Goal: Transaction & Acquisition: Purchase product/service

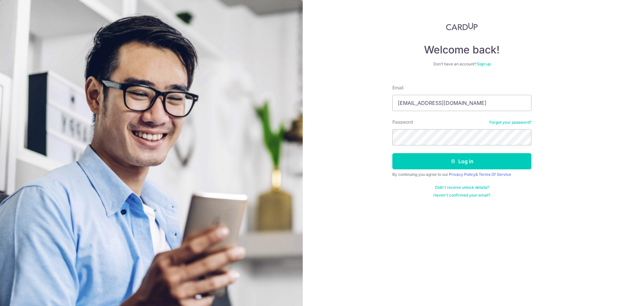
type input "alvintyh95@gmail.com"
click at [392, 153] on button "Log in" at bounding box center [461, 161] width 139 height 16
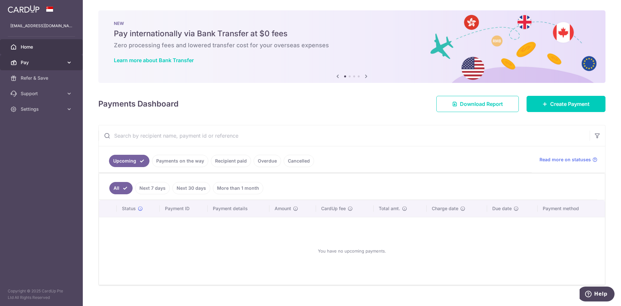
click at [28, 62] on span "Pay" at bounding box center [42, 62] width 43 height 6
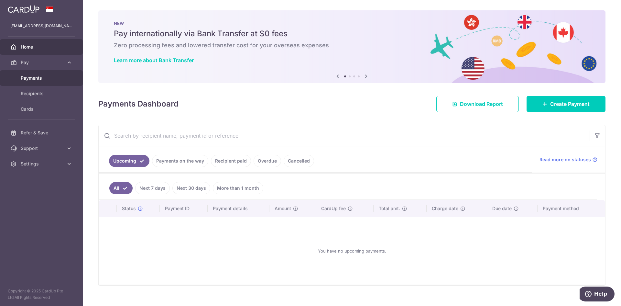
click at [37, 79] on div at bounding box center [313, 154] width 627 height 308
click at [38, 65] on span "Pay" at bounding box center [42, 62] width 43 height 6
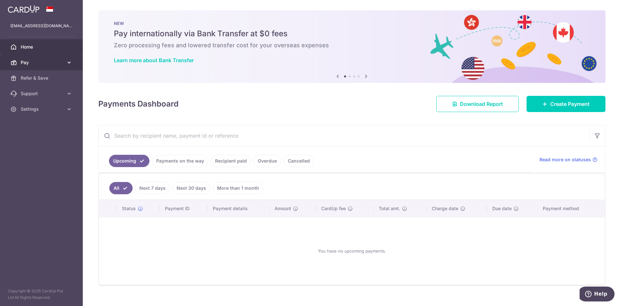
click at [38, 65] on span "Pay" at bounding box center [42, 62] width 43 height 6
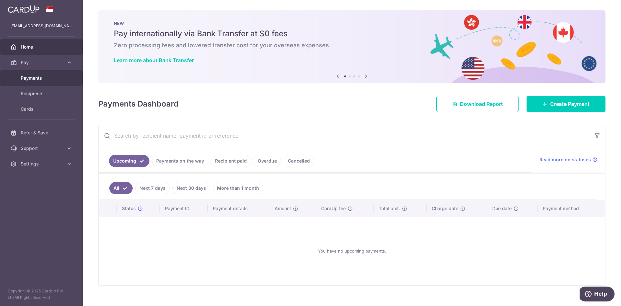
click at [32, 73] on link "Payments" at bounding box center [41, 78] width 83 height 16
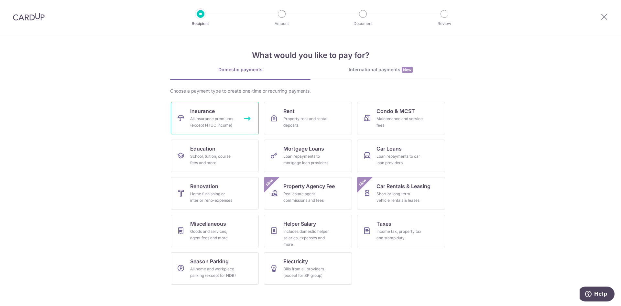
click at [210, 117] on div "All insurance premiums (except NTUC Income)" at bounding box center [213, 121] width 47 height 13
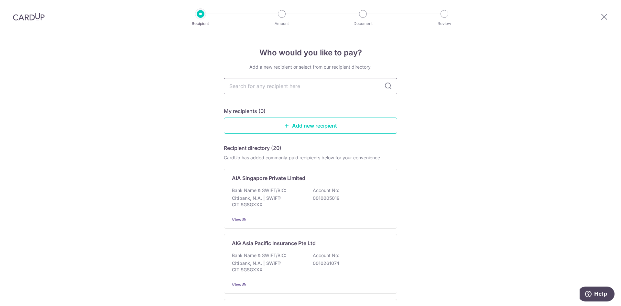
click at [267, 89] on input "text" at bounding box center [310, 86] width 173 height 16
type input "AIA"
type input "A"
type input "Z"
type input "A"
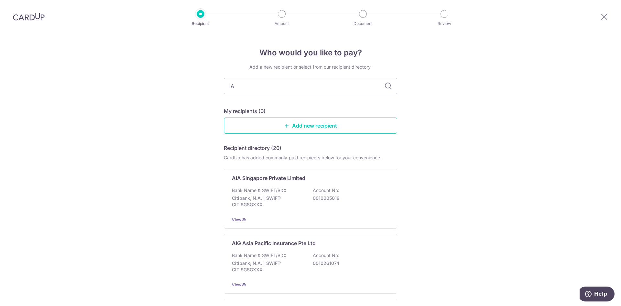
type input "I"
type input "AIA"
click at [282, 183] on div "AIA Singapore Private Limited Bank Name & SWIFT/BIC: Citibank, N.A. | SWIFT: CI…" at bounding box center [310, 198] width 173 height 60
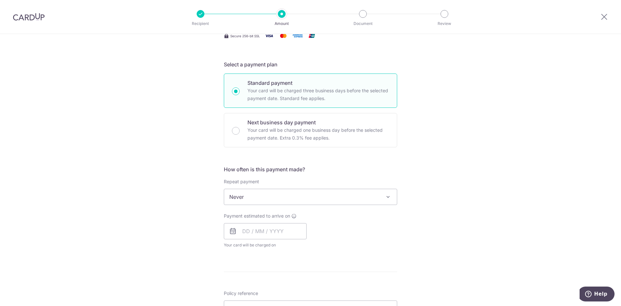
scroll to position [129, 0]
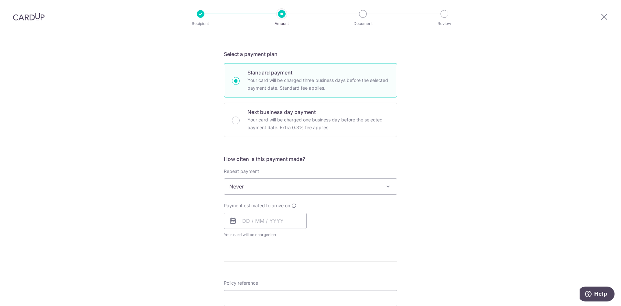
click at [247, 190] on span "Never" at bounding box center [310, 186] width 173 height 16
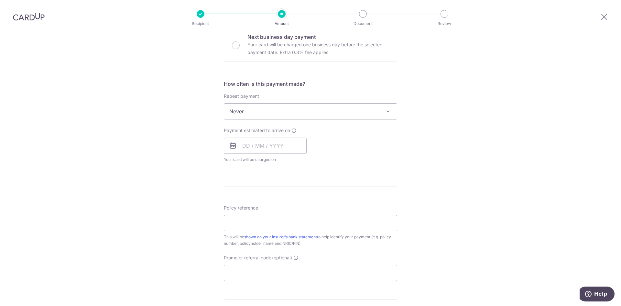
scroll to position [226, 0]
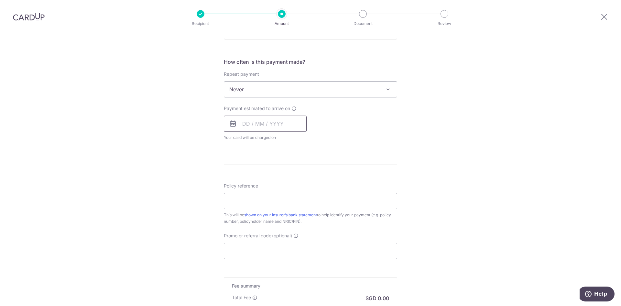
click at [246, 125] on input "text" at bounding box center [265, 123] width 83 height 16
click at [137, 126] on div "Tell us more about your payment Enter payment amount SGD Select Card Select opt…" at bounding box center [310, 100] width 621 height 585
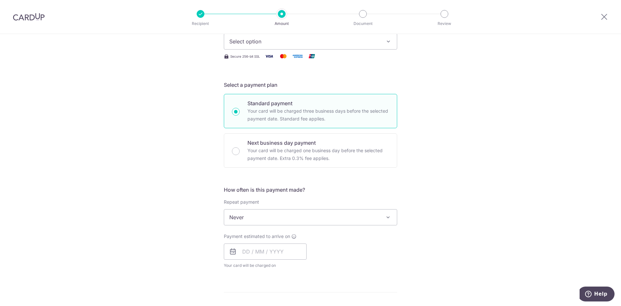
scroll to position [0, 0]
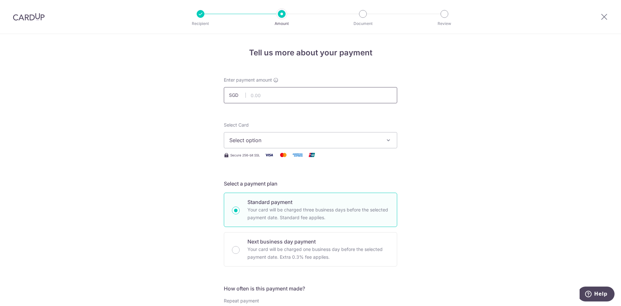
click at [268, 94] on input "text" at bounding box center [310, 95] width 173 height 16
type input "12,000.00"
click at [267, 134] on button "Select option" at bounding box center [310, 140] width 173 height 16
click at [265, 179] on link "**** 8119" at bounding box center [310, 186] width 173 height 16
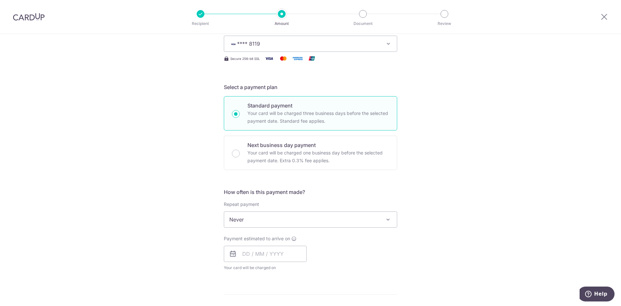
scroll to position [97, 0]
click at [256, 159] on p "Your card will be charged one business day before the selected payment date. Ex…" at bounding box center [318, 156] width 142 height 16
click at [240, 156] on input "Next business day payment Your card will be charged one business day before the…" at bounding box center [236, 153] width 8 height 8
radio input "false"
radio input "true"
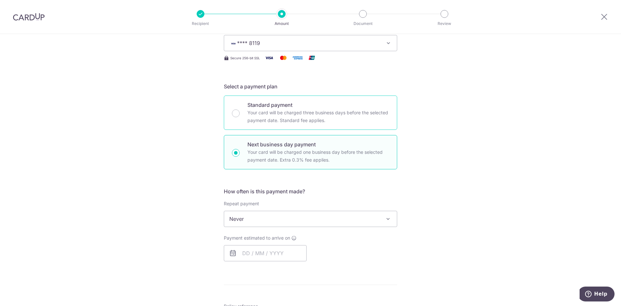
click at [292, 102] on p "Standard payment" at bounding box center [318, 105] width 142 height 8
click at [240, 109] on input "Standard payment Your card will be charged three business days before the selec…" at bounding box center [236, 113] width 8 height 8
click at [273, 149] on p "Your card will be charged one business day before the selected payment date. Ex…" at bounding box center [318, 156] width 142 height 16
click at [240, 149] on input "Next business day payment Your card will be charged one business day before the…" at bounding box center [236, 153] width 8 height 8
radio input "false"
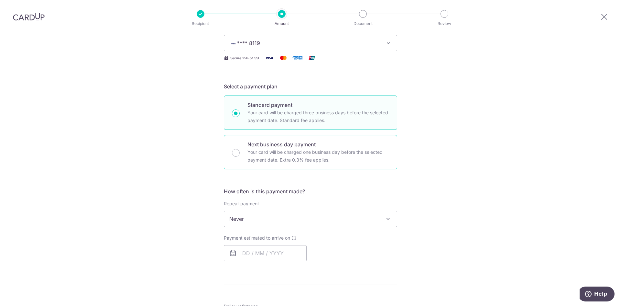
radio input "true"
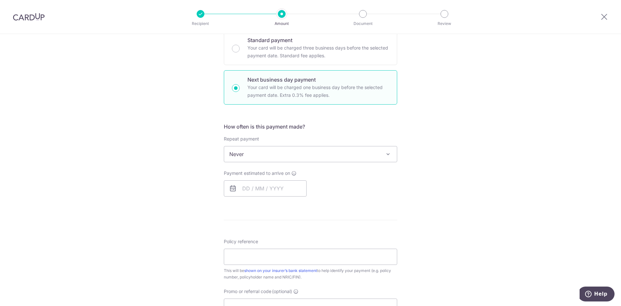
scroll to position [129, 0]
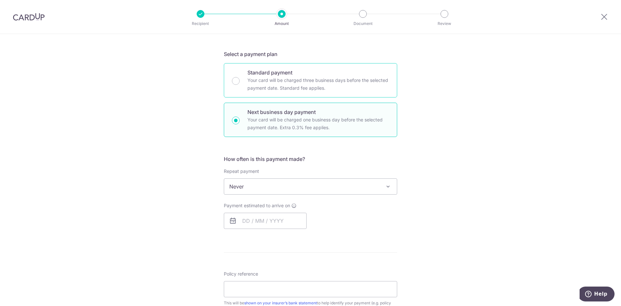
click at [275, 89] on p "Your card will be charged three business days before the selected payment date.…" at bounding box center [318, 84] width 142 height 16
click at [240, 85] on input "Standard payment Your card will be charged three business days before the selec…" at bounding box center [236, 81] width 8 height 8
click at [285, 120] on p "Your card will be charged one business day before the selected payment date. Ex…" at bounding box center [318, 124] width 142 height 16
click at [240, 120] on input "Next business day payment Your card will be charged one business day before the…" at bounding box center [236, 120] width 8 height 8
radio input "false"
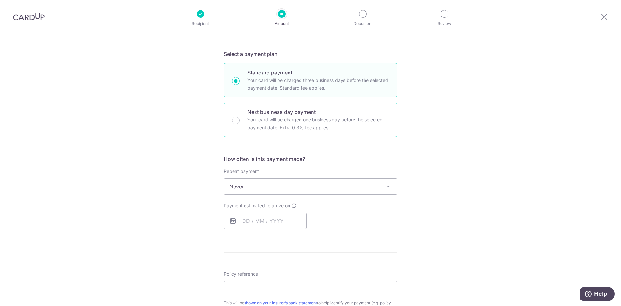
radio input "true"
click at [264, 86] on p "Your card will be charged three business days before the selected payment date.…" at bounding box center [318, 84] width 142 height 16
click at [240, 85] on input "Standard payment Your card will be charged three business days before the selec…" at bounding box center [236, 81] width 8 height 8
radio input "true"
click at [249, 215] on input "text" at bounding box center [265, 220] width 83 height 16
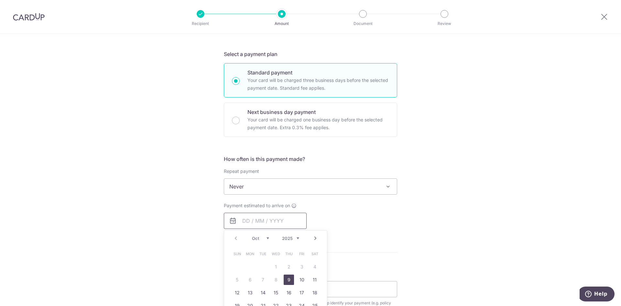
scroll to position [162, 0]
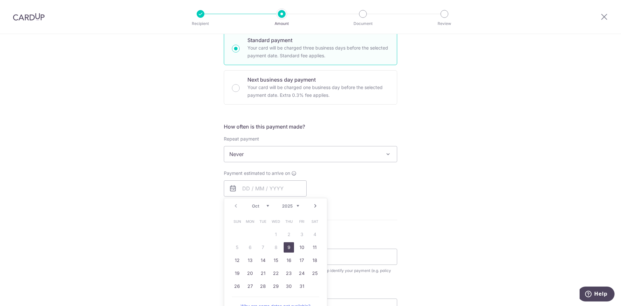
click at [286, 247] on link "9" at bounding box center [289, 247] width 10 height 10
type input "09/10/2025"
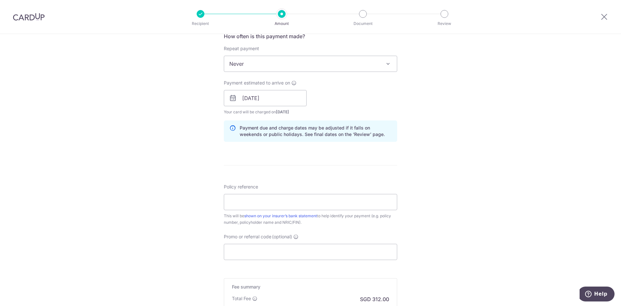
scroll to position [259, 0]
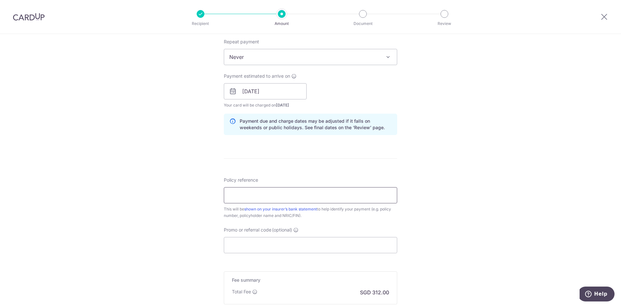
click at [265, 201] on input "Policy reference" at bounding box center [310, 195] width 173 height 16
click at [250, 195] on input "Policy reference" at bounding box center [310, 195] width 173 height 16
type input "u"
drag, startPoint x: 277, startPoint y: 195, endPoint x: 169, endPoint y: 202, distance: 108.2
click at [169, 202] on div "Tell us more about your payment Enter payment amount SGD 12,000.00 12000.00 Sel…" at bounding box center [310, 80] width 621 height 611
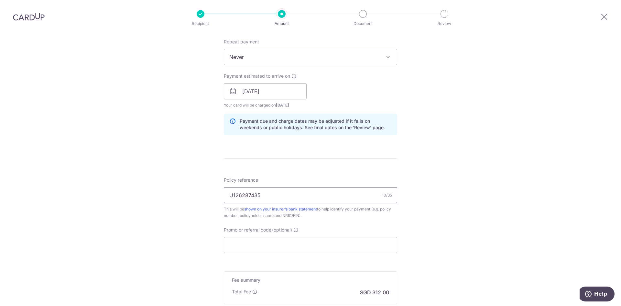
type input "u"
type input "U126287435"
click at [263, 244] on input "Promo or referral code (optional)" at bounding box center [310, 245] width 173 height 16
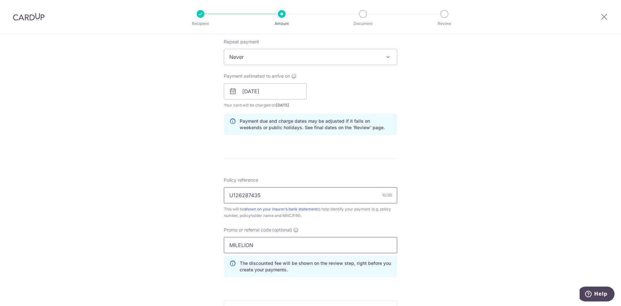
type input "MILELION"
click at [281, 192] on input "U126287435" at bounding box center [310, 195] width 173 height 16
click at [264, 196] on input "U126287435 - ALVIN TAN YI HONG" at bounding box center [310, 195] width 173 height 16
type input "U126287435 ALVIN TAN YI HONG"
click at [412, 210] on div "Tell us more about your payment Enter payment amount SGD 12,000.00 12000.00 Sel…" at bounding box center [310, 95] width 621 height 640
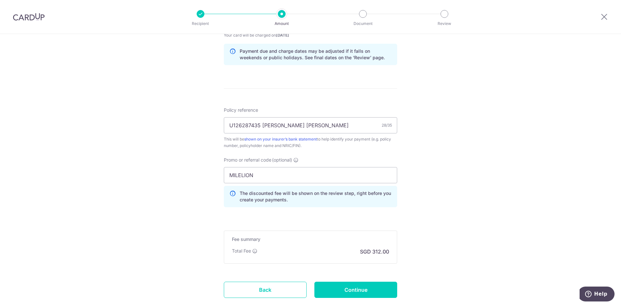
scroll to position [369, 0]
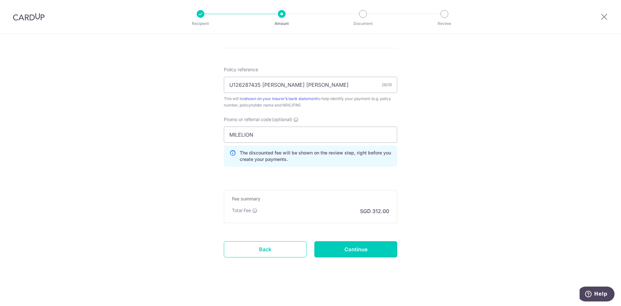
click at [348, 245] on input "Continue" at bounding box center [355, 249] width 83 height 16
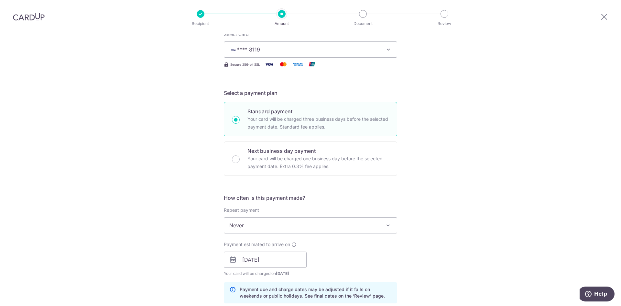
scroll to position [46, 0]
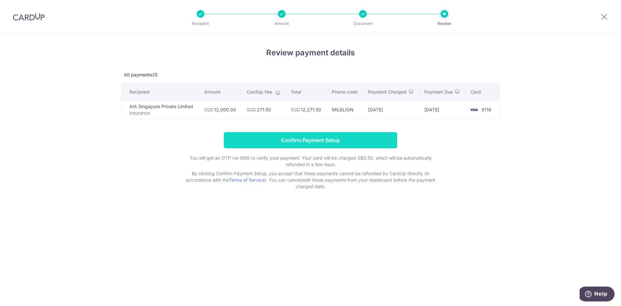
click at [323, 142] on input "Confirm Payment Setup" at bounding box center [310, 140] width 173 height 16
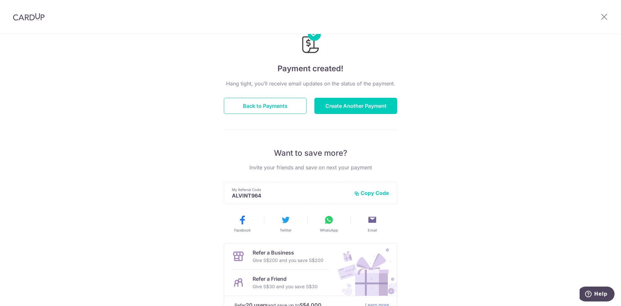
scroll to position [9, 0]
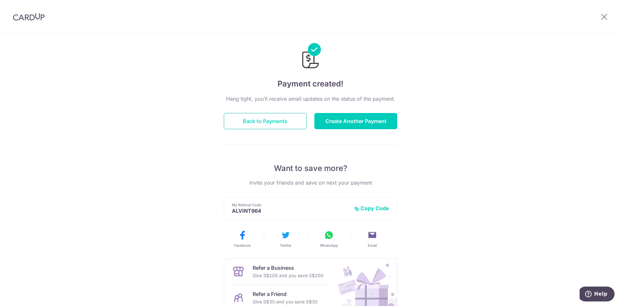
click at [271, 125] on button "Back to Payments" at bounding box center [265, 121] width 83 height 16
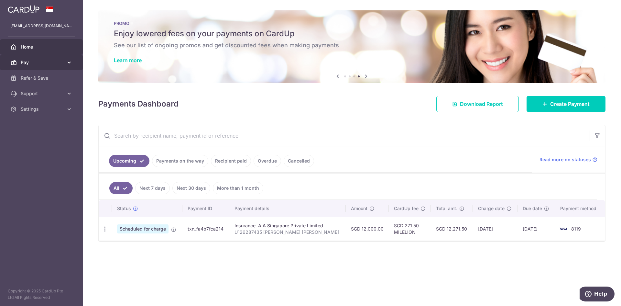
click at [35, 62] on span "Pay" at bounding box center [42, 62] width 43 height 6
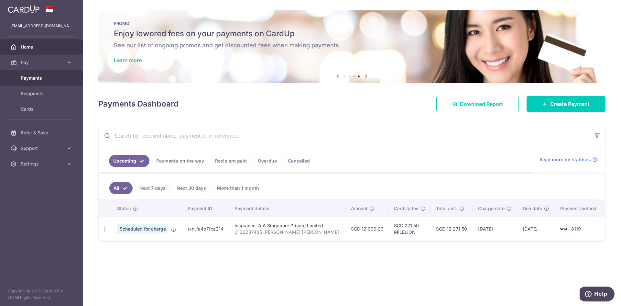
click at [38, 80] on span "Payments" at bounding box center [42, 78] width 43 height 6
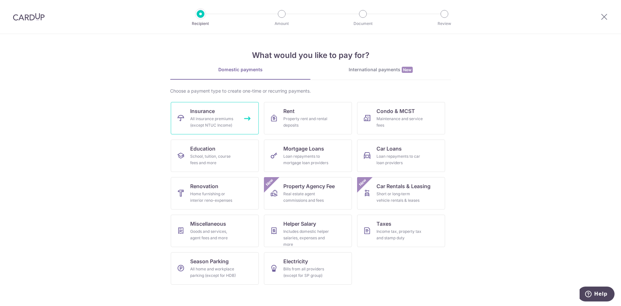
click at [213, 111] on span "Insurance" at bounding box center [202, 111] width 25 height 8
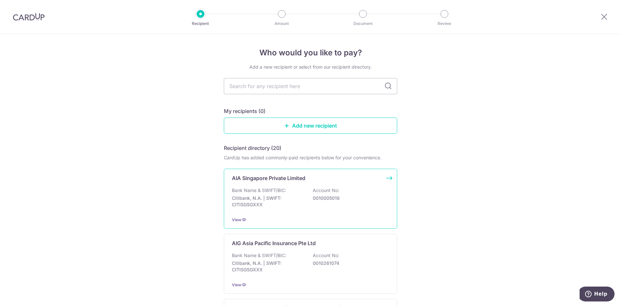
click at [305, 192] on div "Bank Name & SWIFT/BIC: Citibank, N.A. | SWIFT: CITISGSGXXX Account No: 00100050…" at bounding box center [310, 199] width 157 height 24
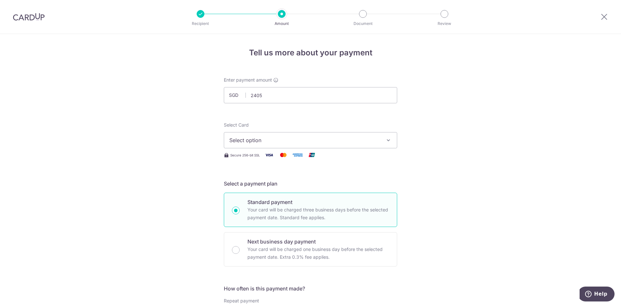
type input "2,405.00"
click at [287, 130] on div "Select Card Select option Add credit card Your Cards **** 8119" at bounding box center [310, 135] width 173 height 27
click at [284, 137] on span "Select option" at bounding box center [304, 140] width 151 height 8
click at [276, 183] on span "**** 8119" at bounding box center [310, 186] width 162 height 8
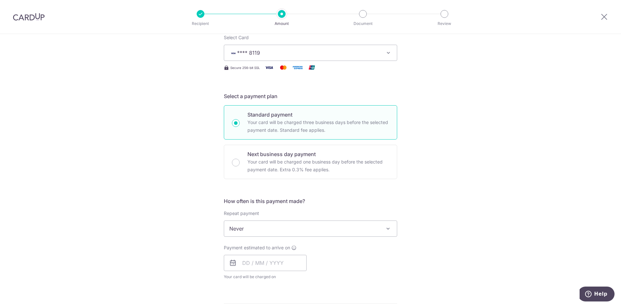
scroll to position [97, 0]
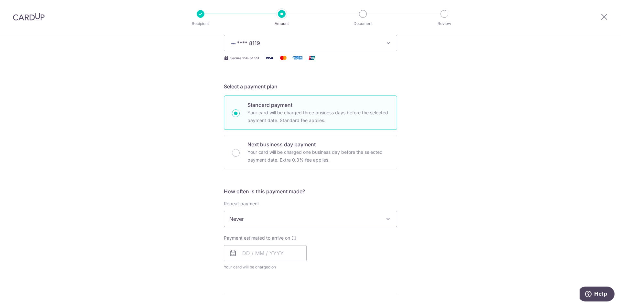
click at [258, 212] on span "Never" at bounding box center [310, 219] width 173 height 16
click at [247, 253] on input "text" at bounding box center [265, 253] width 83 height 16
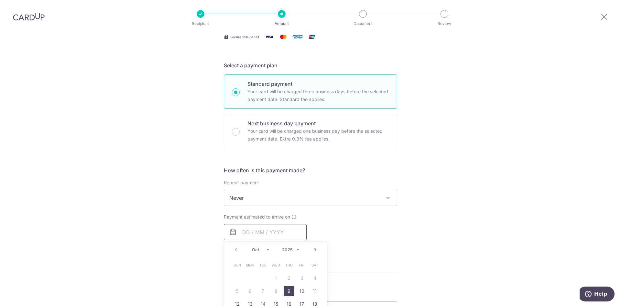
scroll to position [129, 0]
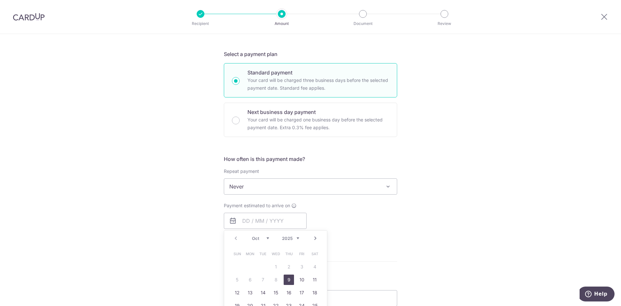
click at [288, 279] on link "9" at bounding box center [289, 279] width 10 height 10
type input "[DATE]"
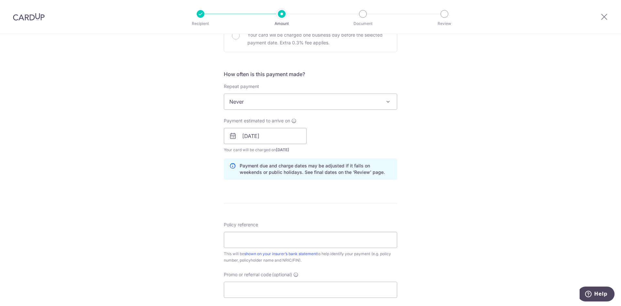
scroll to position [226, 0]
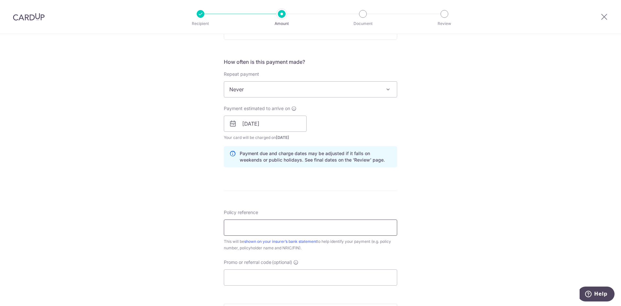
click at [258, 226] on input "Policy reference" at bounding box center [310, 227] width 173 height 16
type input "l"
type input "L548394139 - [PERSON_NAME] [PERSON_NAME]"
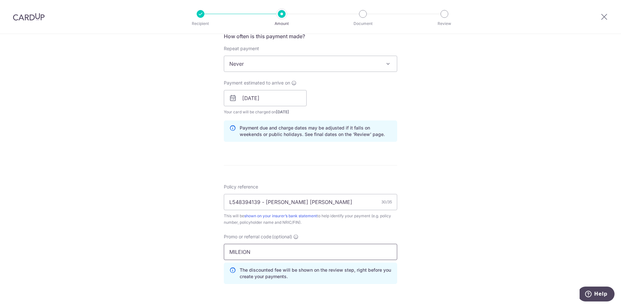
scroll to position [291, 0]
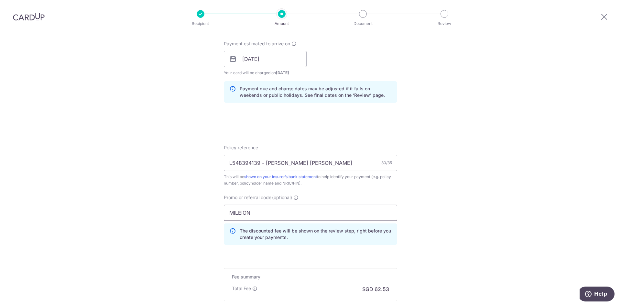
drag, startPoint x: 271, startPoint y: 216, endPoint x: 159, endPoint y: 218, distance: 112.2
click at [159, 218] on div "Tell us more about your payment Enter payment amount SGD 2,405.00 2405.00 Selec…" at bounding box center [310, 63] width 621 height 640
paste input "L"
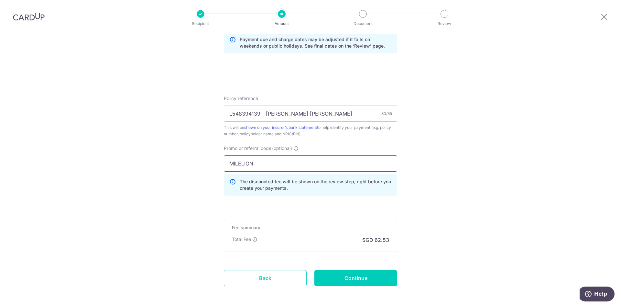
scroll to position [356, 0]
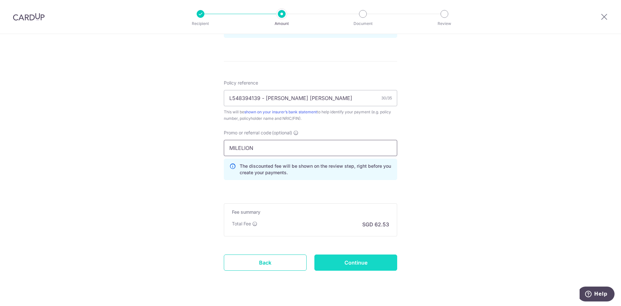
type input "MILELION"
click at [334, 260] on input "Continue" at bounding box center [355, 262] width 83 height 16
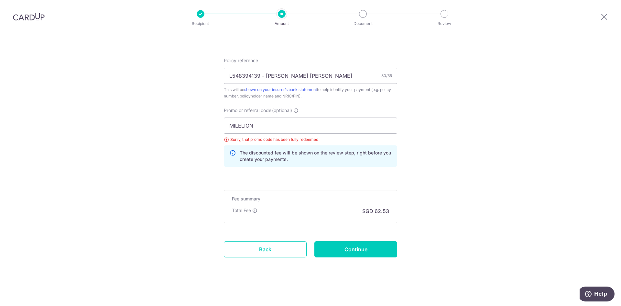
scroll to position [346, 0]
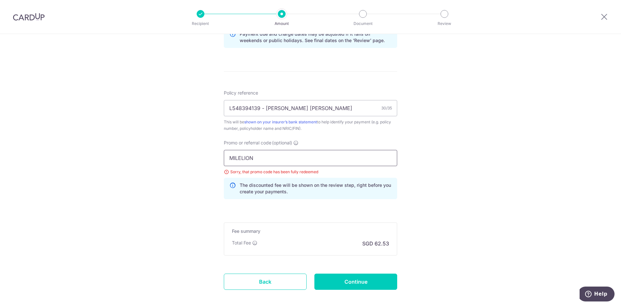
drag, startPoint x: 257, startPoint y: 157, endPoint x: 129, endPoint y: 162, distance: 128.1
click at [129, 162] on div "Tell us more about your payment Enter payment amount SGD 2,405.00 2405.00 Selec…" at bounding box center [310, 13] width 621 height 650
paste input "OFF225"
type input "OFF225"
click at [337, 281] on input "Continue" at bounding box center [355, 281] width 83 height 16
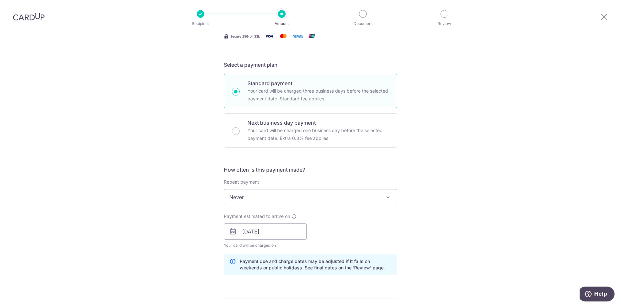
scroll to position [87, 0]
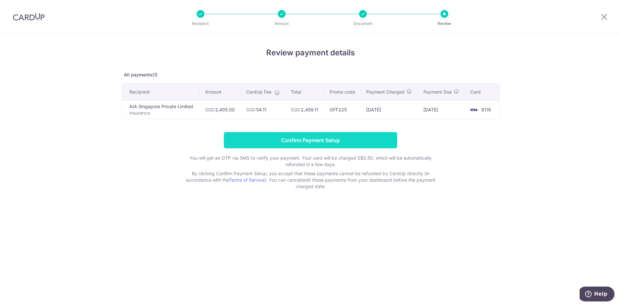
click at [323, 144] on input "Confirm Payment Setup" at bounding box center [310, 140] width 173 height 16
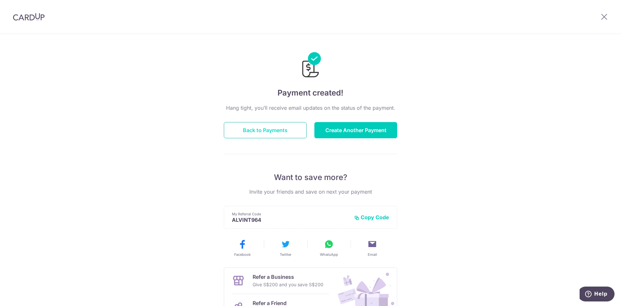
click at [277, 130] on button "Back to Payments" at bounding box center [265, 130] width 83 height 16
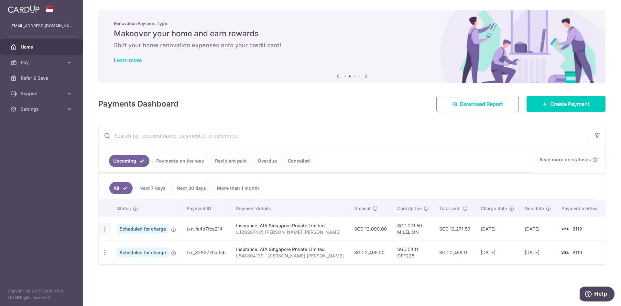
click at [105, 231] on icon "button" at bounding box center [105, 228] width 7 height 7
click at [246, 287] on div "× Pause Schedule Pause all future payments in this series Pause just this one p…" at bounding box center [352, 153] width 538 height 306
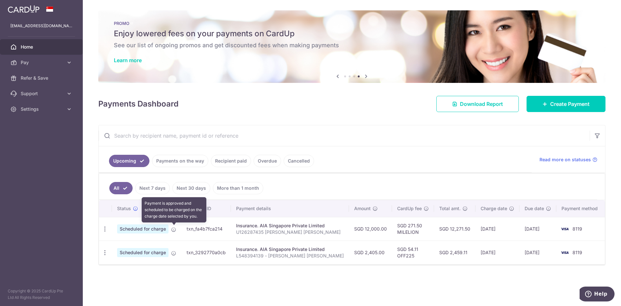
click at [174, 231] on icon at bounding box center [173, 229] width 5 height 5
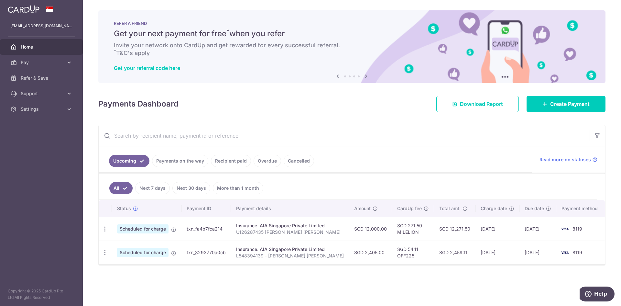
click at [47, 47] on span "Home" at bounding box center [42, 47] width 43 height 6
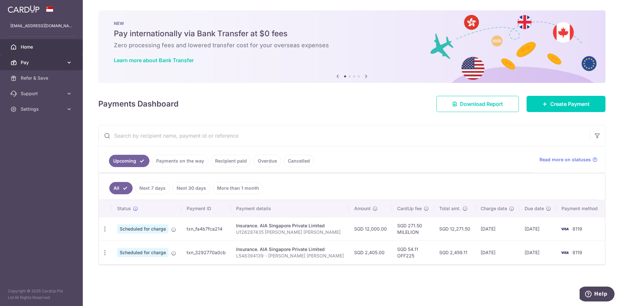
click at [61, 63] on span "Pay" at bounding box center [42, 62] width 43 height 6
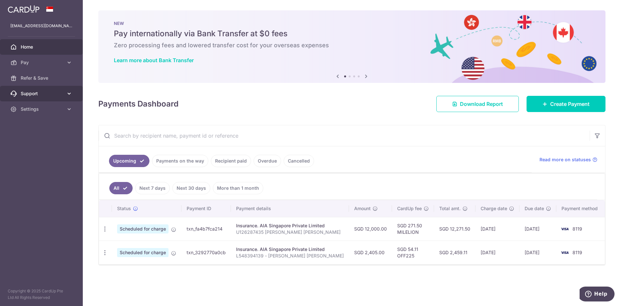
click at [72, 91] on icon at bounding box center [69, 93] width 6 height 6
click at [70, 93] on icon at bounding box center [69, 93] width 6 height 6
click at [36, 10] on img at bounding box center [24, 9] width 32 height 8
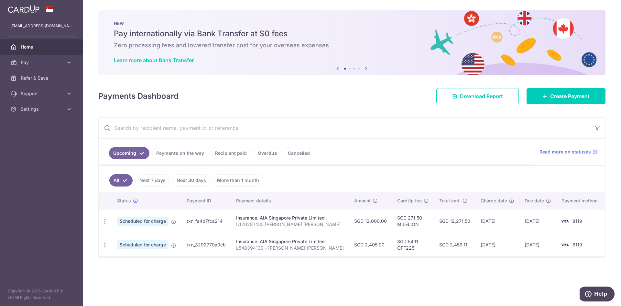
click at [302, 239] on div "Insurance. AIA Singapore Private Limited" at bounding box center [290, 241] width 108 height 6
click at [582, 151] on span "Read more on statuses" at bounding box center [564, 151] width 51 height 6
click at [43, 108] on span "Settings" at bounding box center [42, 109] width 43 height 6
click at [42, 138] on span "Logout" at bounding box center [42, 140] width 43 height 6
